Goal: Task Accomplishment & Management: Use online tool/utility

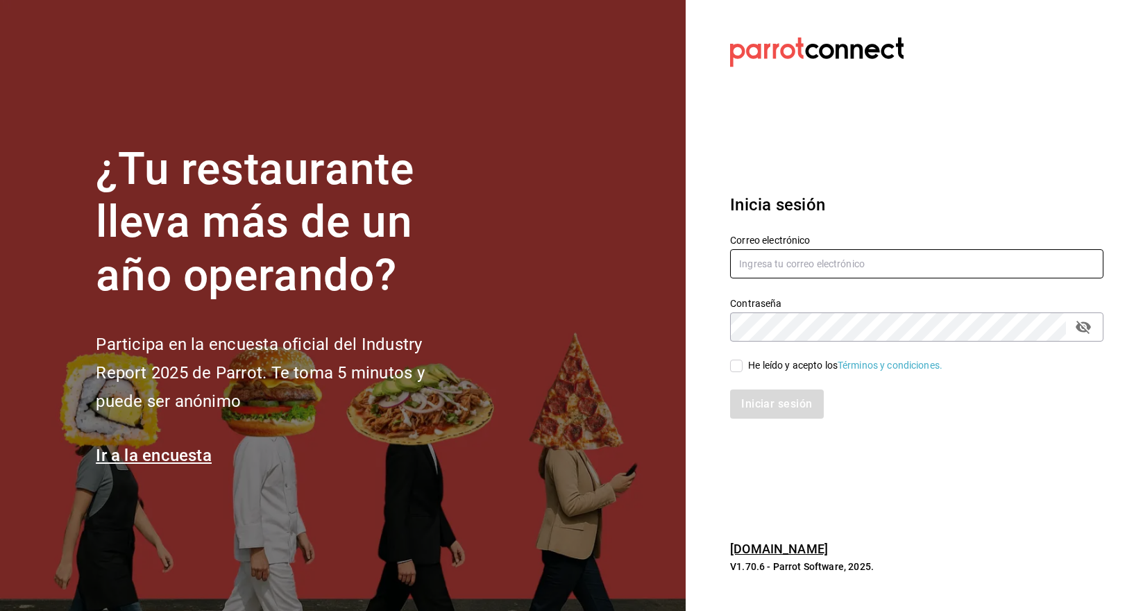
click at [760, 265] on input "text" at bounding box center [917, 263] width 374 height 29
type input "[PERSON_NAME][EMAIL_ADDRESS][MEDICAL_DATA][DOMAIN_NAME]"
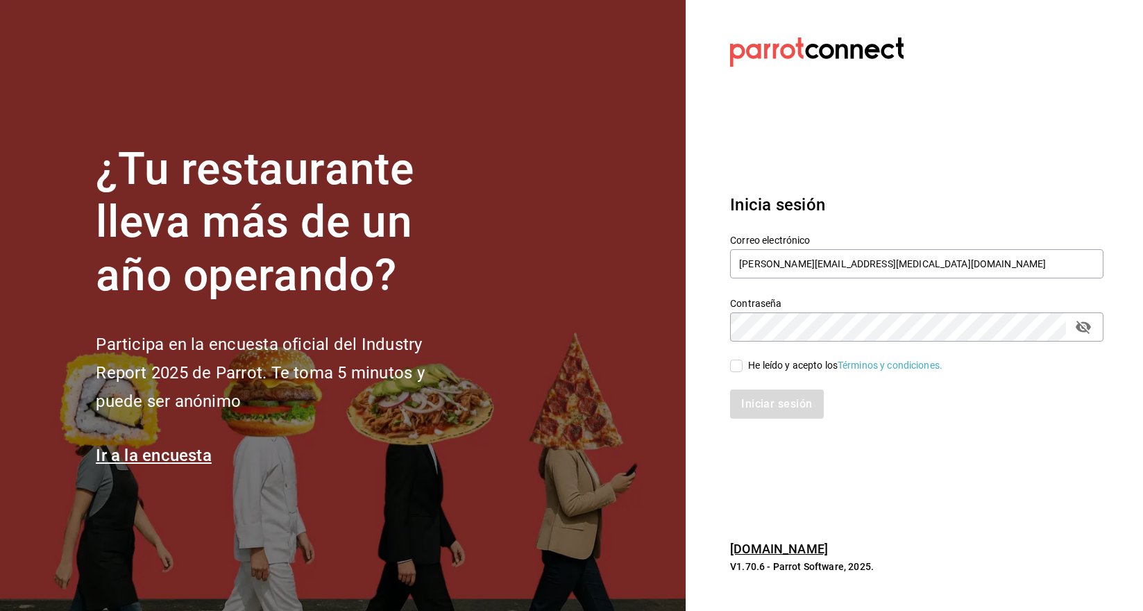
click at [737, 369] on input "He leído y acepto los Términos y condiciones." at bounding box center [736, 366] width 12 height 12
checkbox input "true"
click at [761, 411] on button "Iniciar sesión" at bounding box center [777, 403] width 94 height 29
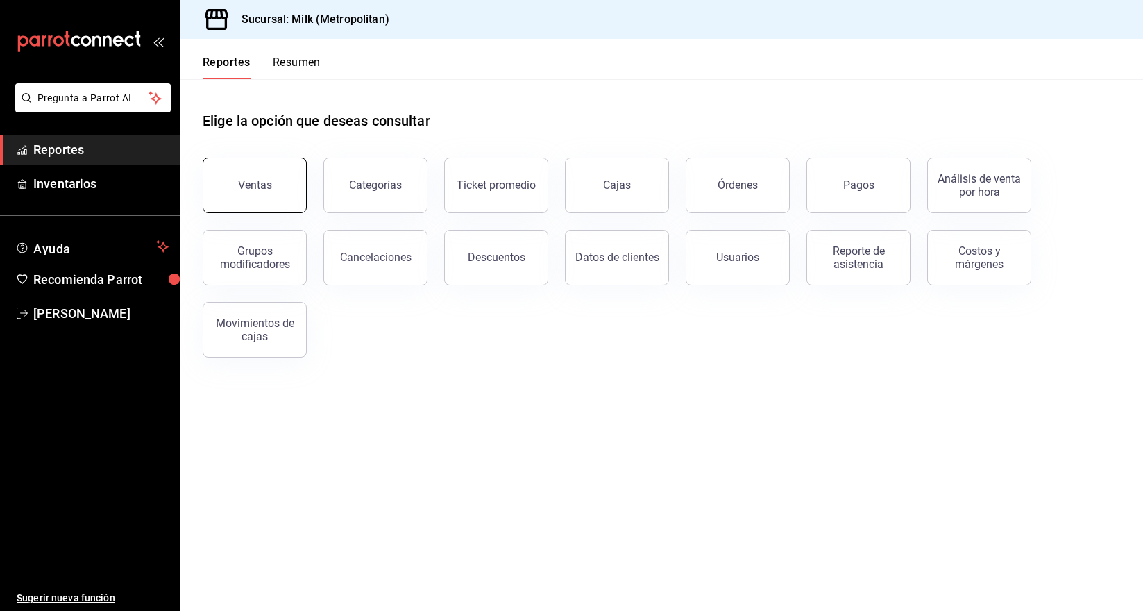
click at [279, 181] on button "Ventas" at bounding box center [255, 186] width 104 height 56
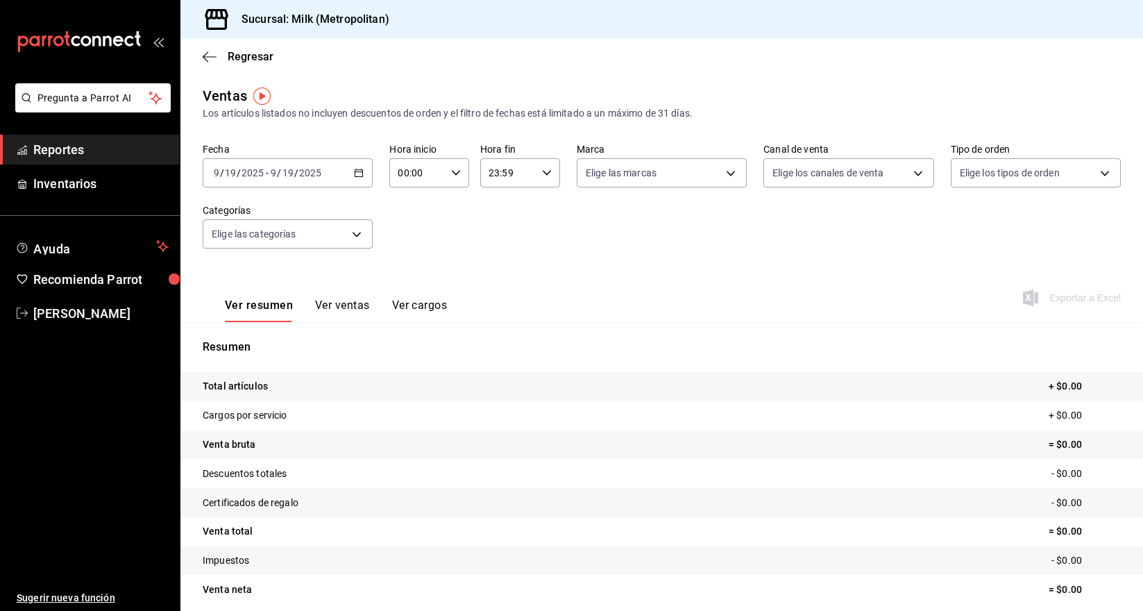
click at [344, 169] on div "[DATE] [DATE] - [DATE] [DATE]" at bounding box center [288, 172] width 170 height 29
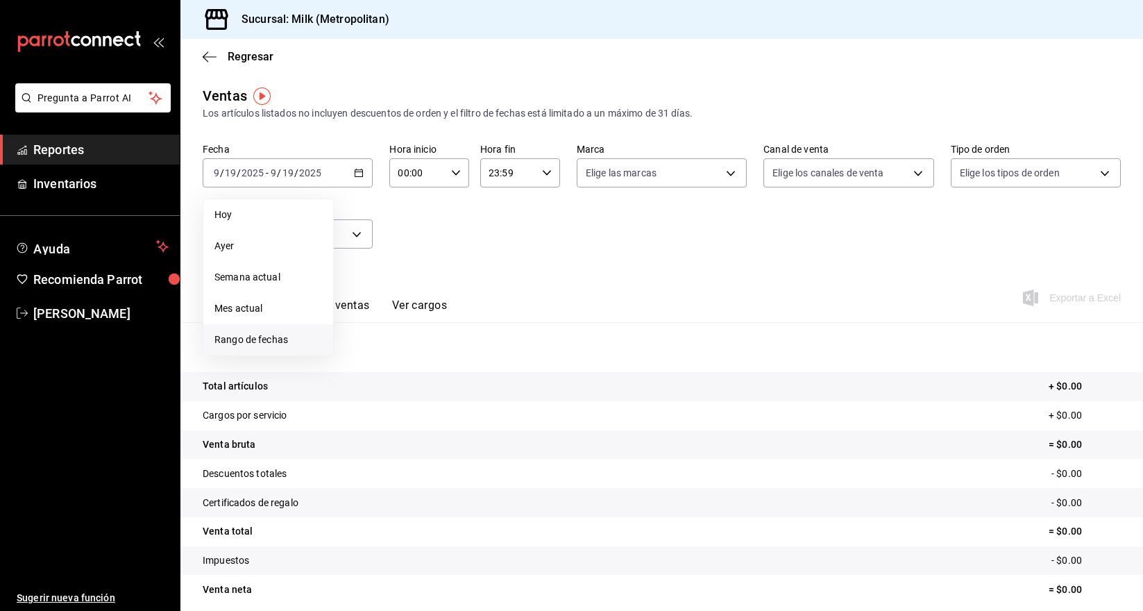
click at [231, 341] on span "Rango de fechas" at bounding box center [269, 340] width 108 height 15
click at [396, 226] on icon "button" at bounding box center [388, 223] width 17 height 17
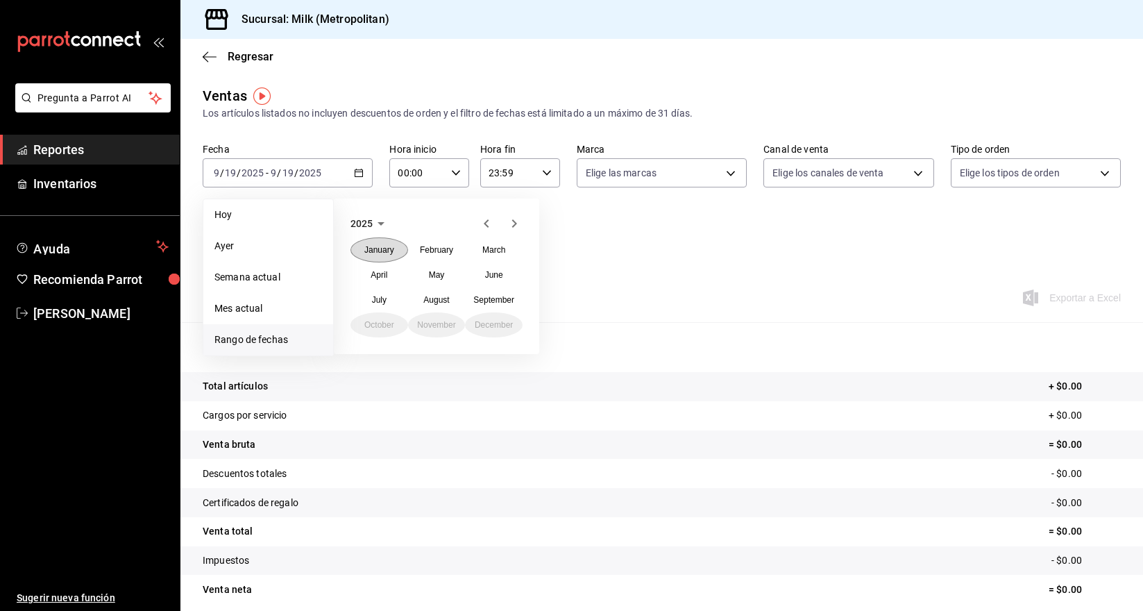
click at [368, 246] on abbr "January" at bounding box center [379, 250] width 30 height 10
click at [411, 266] on abbr "1" at bounding box center [412, 265] width 5 height 10
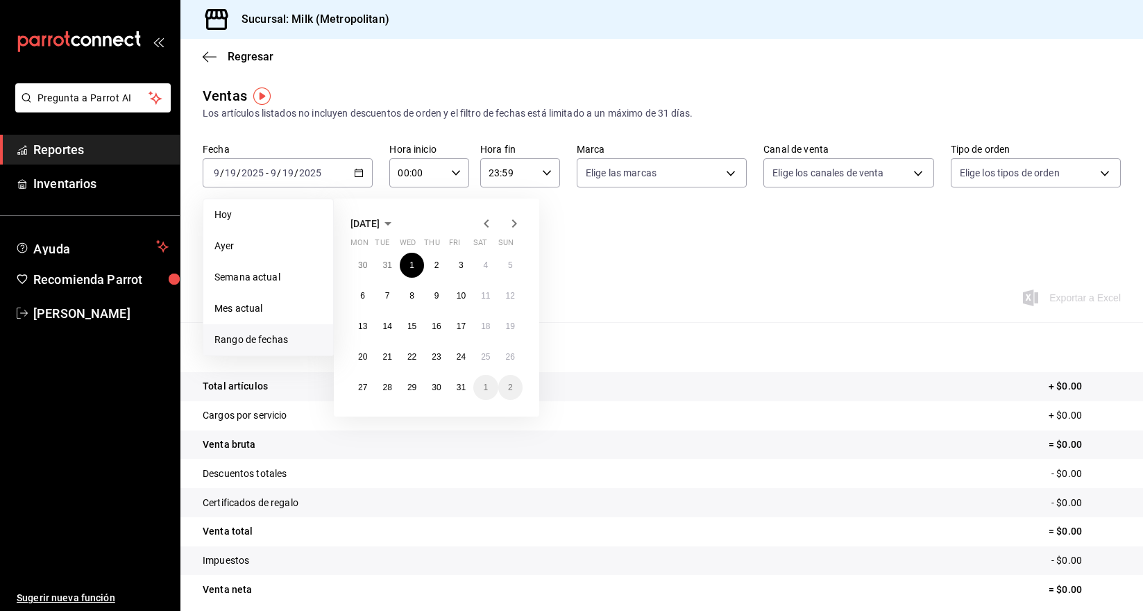
click at [512, 224] on icon "button" at bounding box center [514, 223] width 17 height 17
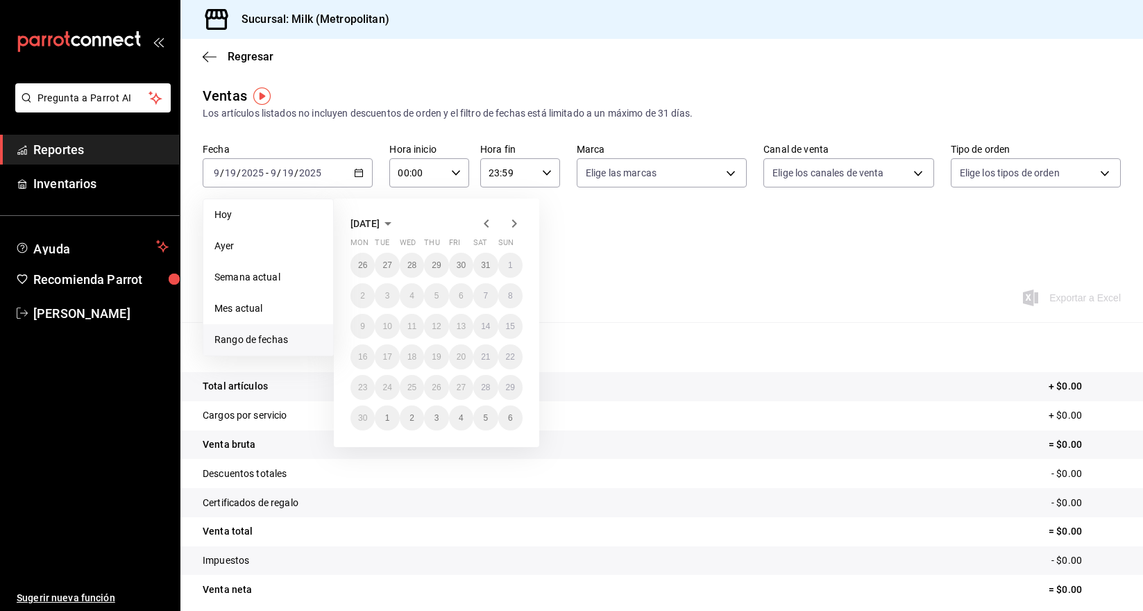
click at [512, 224] on icon "button" at bounding box center [514, 223] width 17 height 17
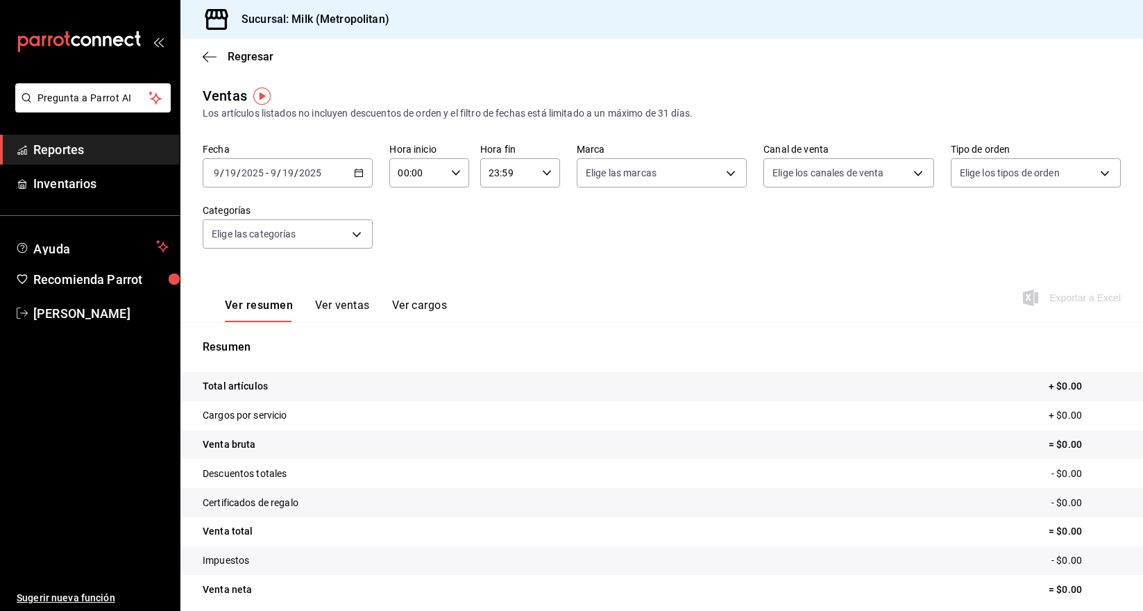
click at [246, 176] on input "2025" at bounding box center [253, 172] width 24 height 11
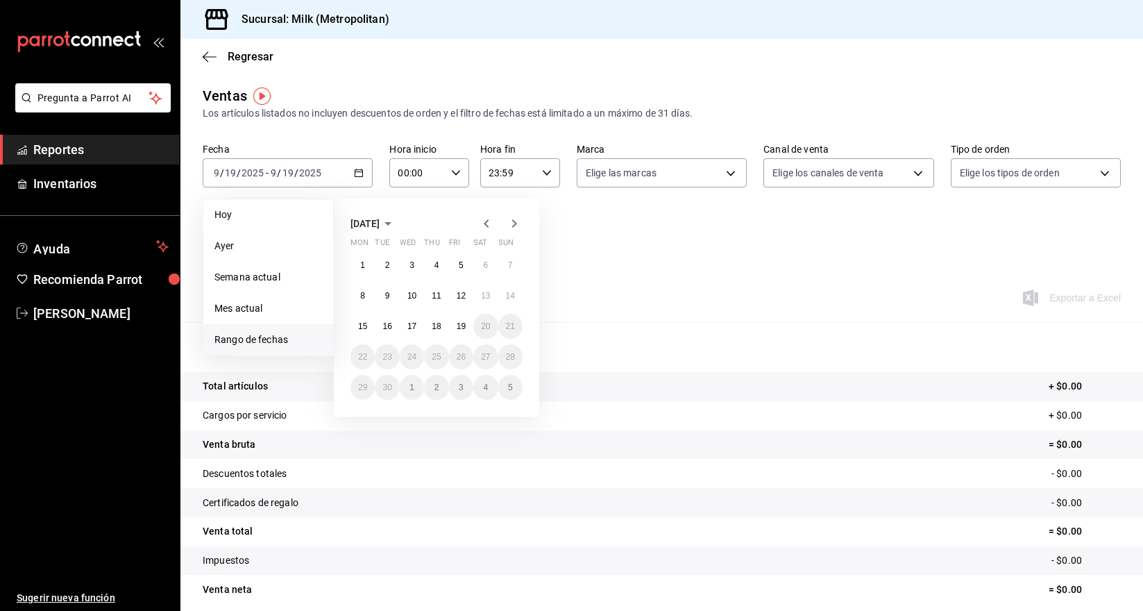
click at [483, 220] on icon "button" at bounding box center [486, 223] width 17 height 17
click at [461, 262] on abbr "1" at bounding box center [461, 265] width 5 height 10
click at [512, 389] on abbr "31" at bounding box center [510, 388] width 9 height 10
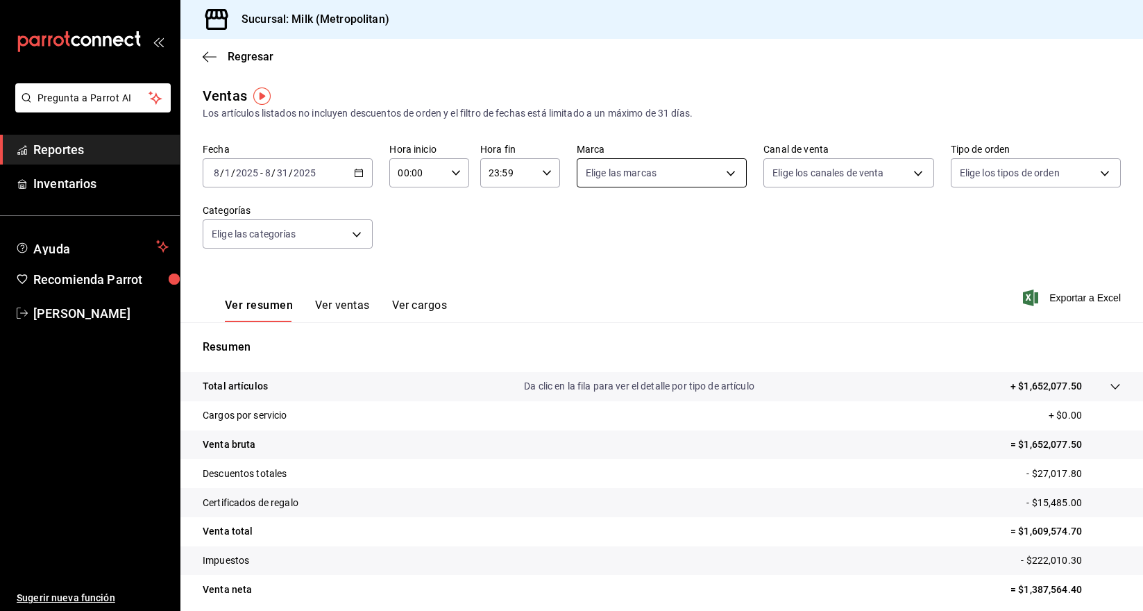
click at [674, 173] on body "Pregunta a Parrot AI Reportes Inventarios Ayuda Recomienda Parrot Sergio Gutier…" at bounding box center [571, 305] width 1143 height 611
click at [590, 272] on input "checkbox" at bounding box center [592, 273] width 12 height 12
checkbox input "true"
type input "57c9fc47-e65f-4221-a10c-96a6466a6251"
checkbox input "true"
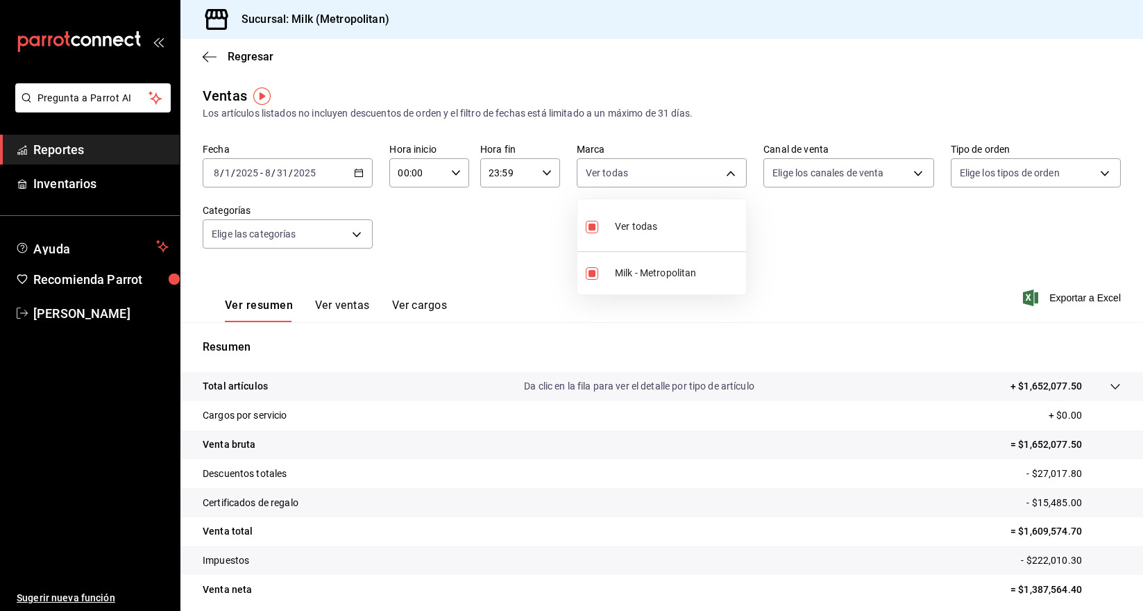
click at [211, 47] on div at bounding box center [571, 305] width 1143 height 611
click at [206, 56] on icon "button" at bounding box center [210, 56] width 14 height 1
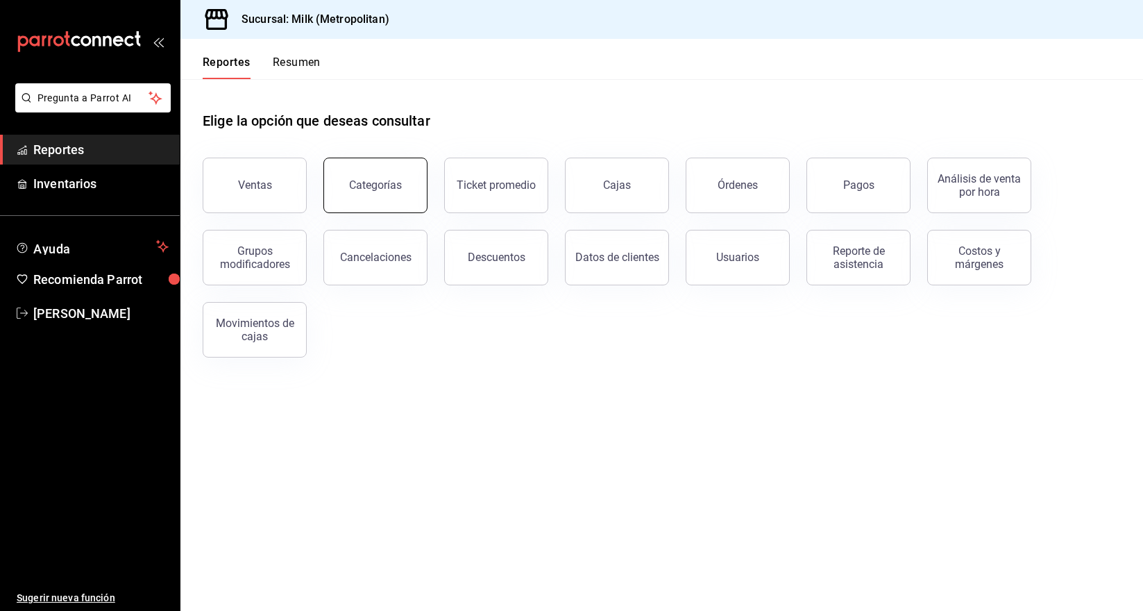
click at [375, 186] on div "Categorías" at bounding box center [375, 184] width 53 height 13
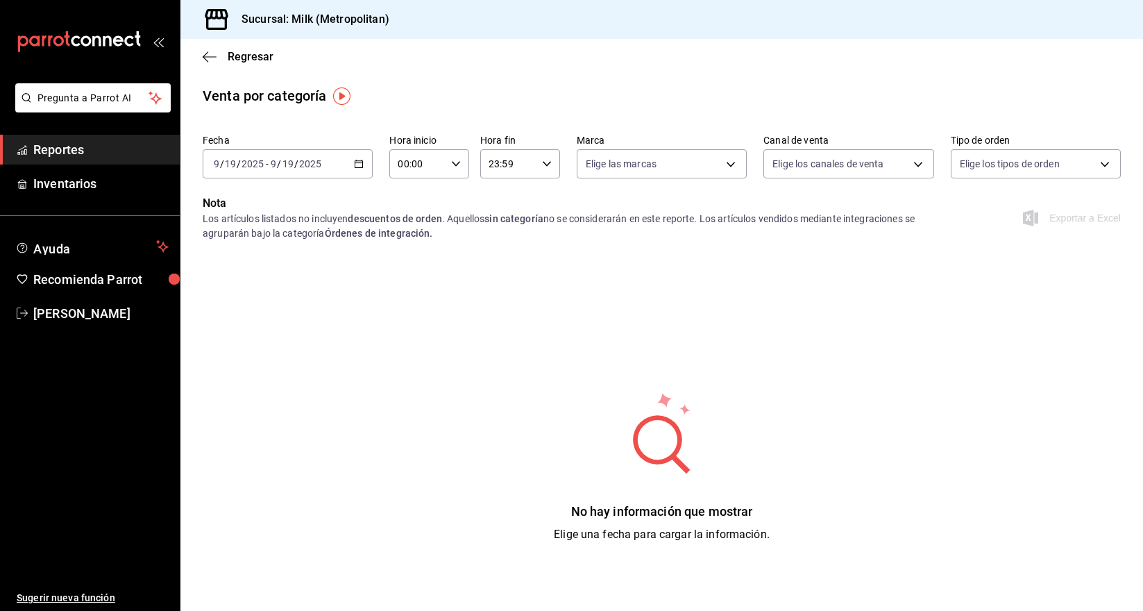
click at [350, 166] on div "2025-09-19 9 / 19 / 2025 - 2025-09-19 9 / 19 / 2025" at bounding box center [288, 163] width 170 height 29
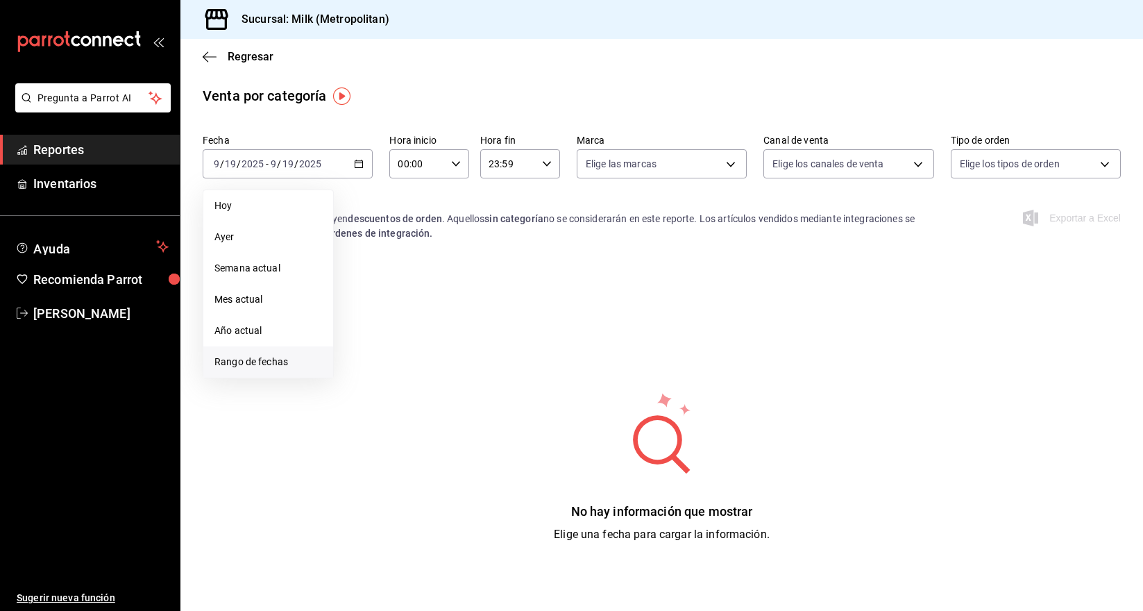
click at [249, 358] on span "Rango de fechas" at bounding box center [269, 362] width 108 height 15
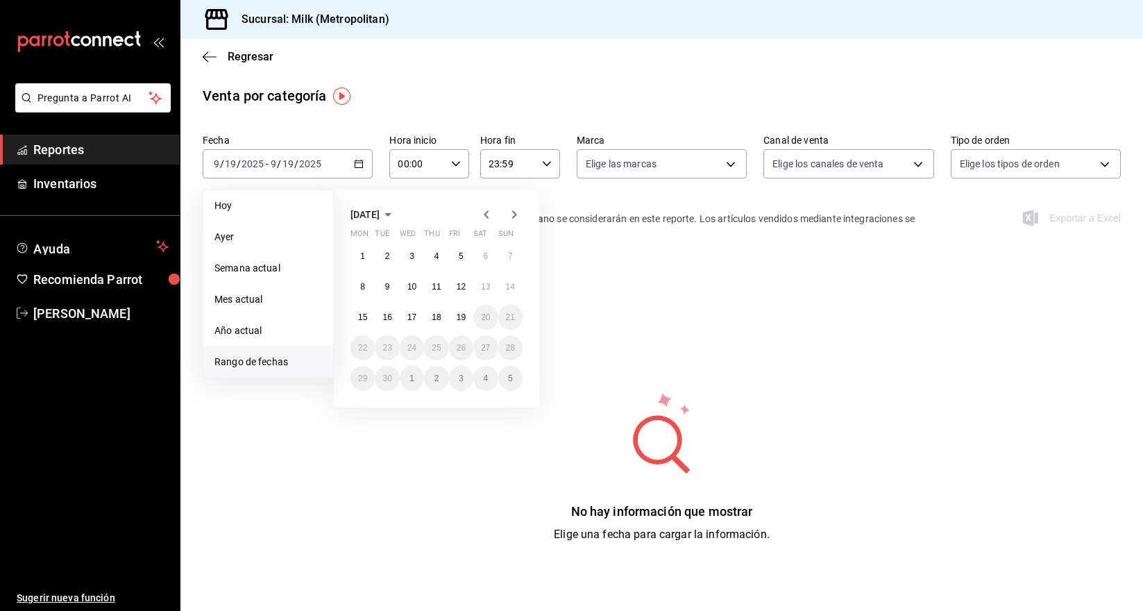
click at [489, 216] on icon "button" at bounding box center [486, 214] width 17 height 17
click at [462, 251] on abbr "1" at bounding box center [461, 256] width 5 height 10
click at [512, 371] on button "31" at bounding box center [510, 378] width 24 height 25
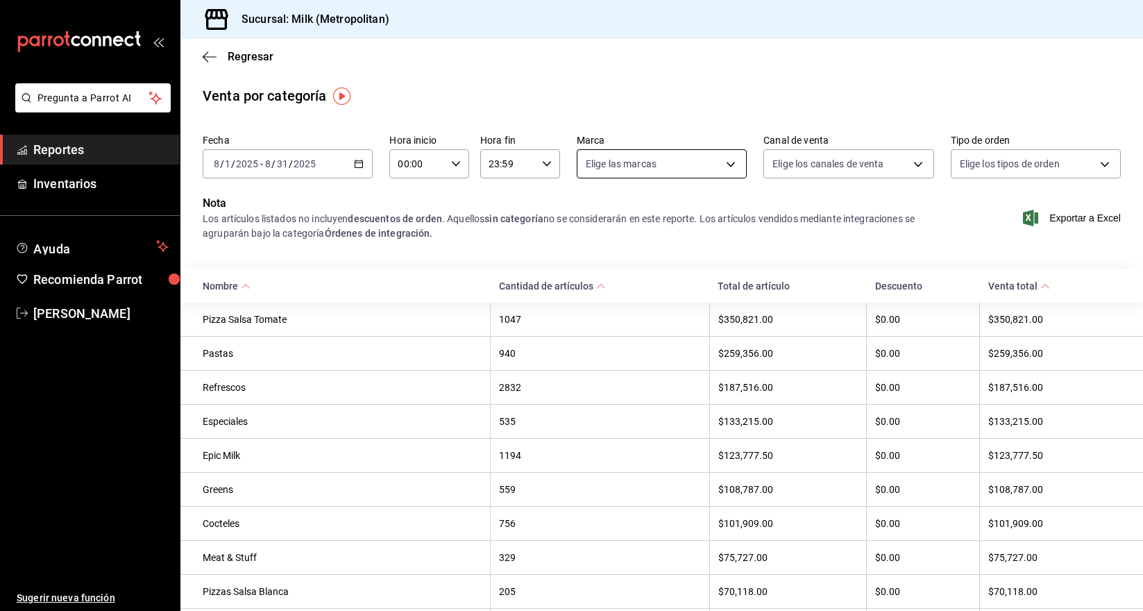
click at [719, 165] on body "Pregunta a Parrot AI Reportes Inventarios Ayuda Recomienda Parrot Sergio Gutier…" at bounding box center [571, 305] width 1143 height 611
click at [590, 264] on input "checkbox" at bounding box center [592, 264] width 12 height 12
checkbox input "true"
type input "57c9fc47-e65f-4221-a10c-96a6466a6251"
checkbox input "true"
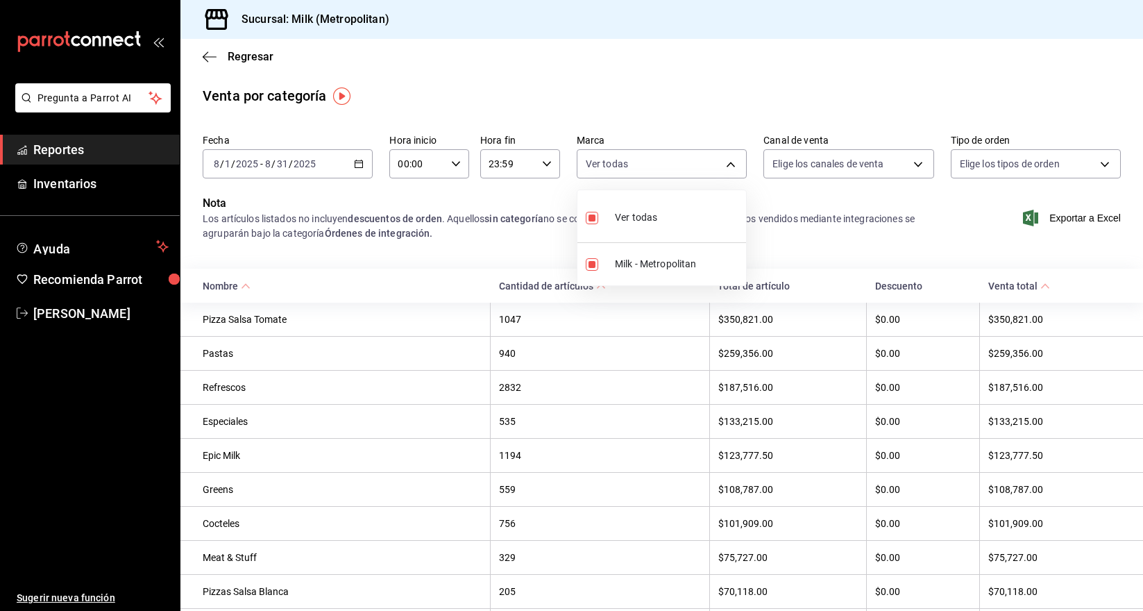
click at [648, 106] on div at bounding box center [571, 305] width 1143 height 611
click at [210, 61] on icon "button" at bounding box center [210, 57] width 14 height 12
